Goal: Task Accomplishment & Management: Manage account settings

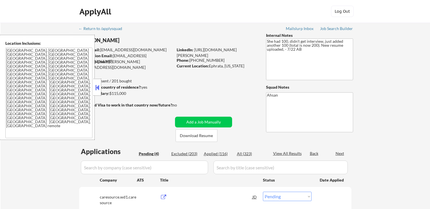
select select ""pending""
click at [100, 87] on button at bounding box center [97, 87] width 6 height 8
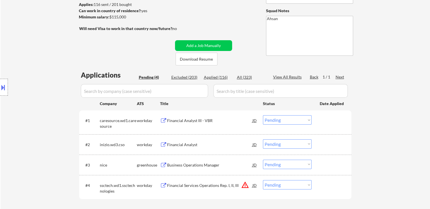
scroll to position [113, 0]
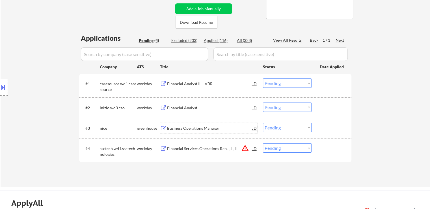
click at [180, 128] on div "Business Operations Manager" at bounding box center [209, 128] width 85 height 6
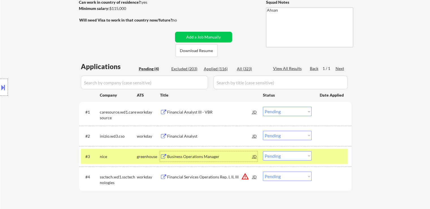
scroll to position [141, 0]
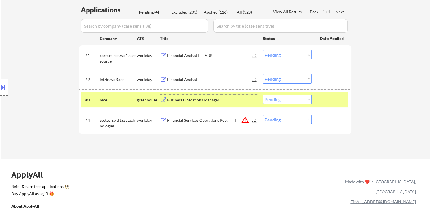
click at [196, 101] on div "Business Operations Manager" at bounding box center [209, 100] width 85 height 6
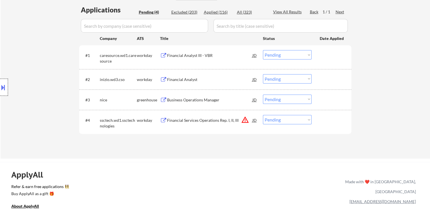
click at [1, 93] on div at bounding box center [4, 87] width 8 height 17
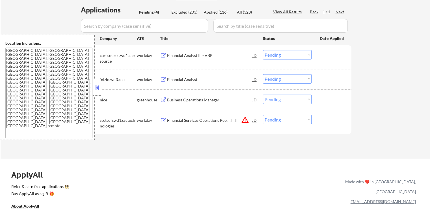
click at [292, 98] on select "Choose an option... Pending Applied Excluded (Questions) Excluded (Expired) Exc…" at bounding box center [287, 98] width 49 height 9
click at [263, 94] on select "Choose an option... Pending Applied Excluded (Questions) Excluded (Expired) Exc…" at bounding box center [287, 98] width 49 height 9
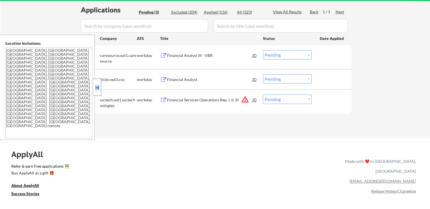
click at [101, 86] on div at bounding box center [97, 87] width 8 height 17
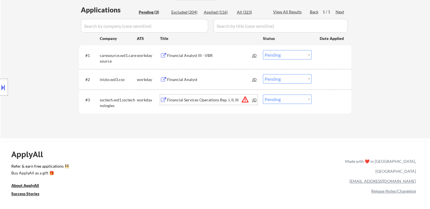
click at [181, 99] on div "Financial Services Operations Rep. I, II, III" at bounding box center [209, 100] width 85 height 6
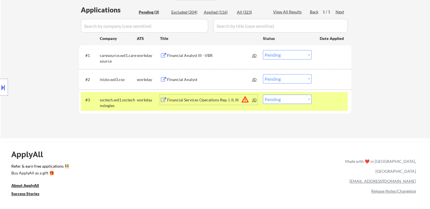
click at [279, 100] on select "Choose an option... Pending Applied Excluded (Questions) Excluded (Expired) Exc…" at bounding box center [287, 98] width 49 height 9
select select ""excluded__location_""
click at [263, 94] on select "Choose an option... Pending Applied Excluded (Questions) Excluded (Expired) Exc…" at bounding box center [287, 98] width 49 height 9
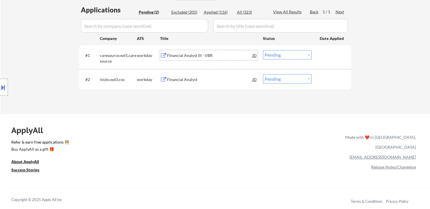
click at [206, 57] on div "Financial Analyst III - VBR" at bounding box center [209, 56] width 85 height 6
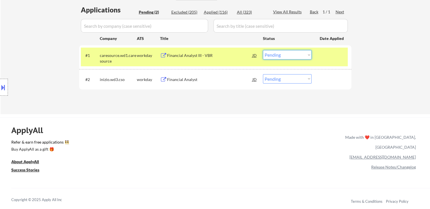
click at [276, 55] on select "Choose an option... Pending Applied Excluded (Questions) Excluded (Expired) Exc…" at bounding box center [287, 54] width 49 height 9
click at [263, 50] on select "Choose an option... Pending Applied Excluded (Questions) Excluded (Expired) Exc…" at bounding box center [287, 54] width 49 height 9
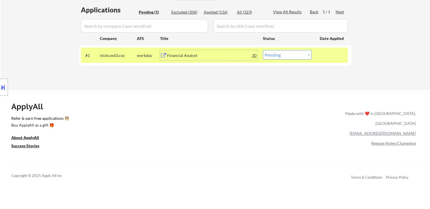
click at [179, 55] on div "Financial Analyst" at bounding box center [209, 56] width 85 height 6
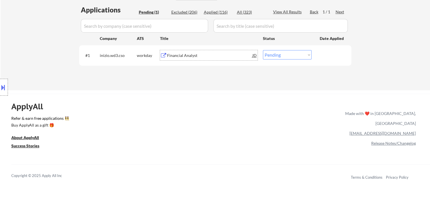
click at [5, 85] on button at bounding box center [3, 87] width 6 height 9
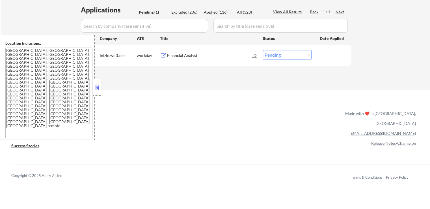
click at [281, 54] on select "Choose an option... Pending Applied Excluded (Questions) Excluded (Expired) Exc…" at bounding box center [287, 54] width 49 height 9
select select ""excluded__location_""
click at [263, 50] on select "Choose an option... Pending Applied Excluded (Questions) Excluded (Expired) Exc…" at bounding box center [287, 54] width 49 height 9
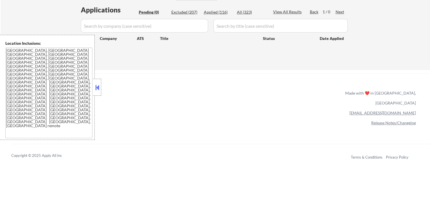
scroll to position [85, 0]
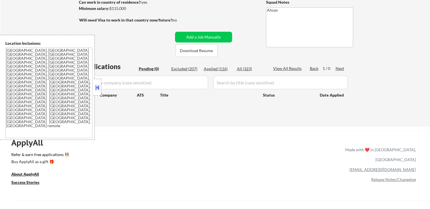
drag, startPoint x: 94, startPoint y: 86, endPoint x: 115, endPoint y: 94, distance: 22.6
click at [95, 86] on button at bounding box center [97, 87] width 6 height 8
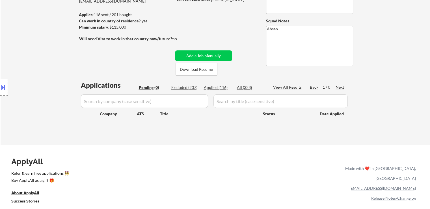
scroll to position [57, 0]
